Goal: Find specific page/section: Find specific page/section

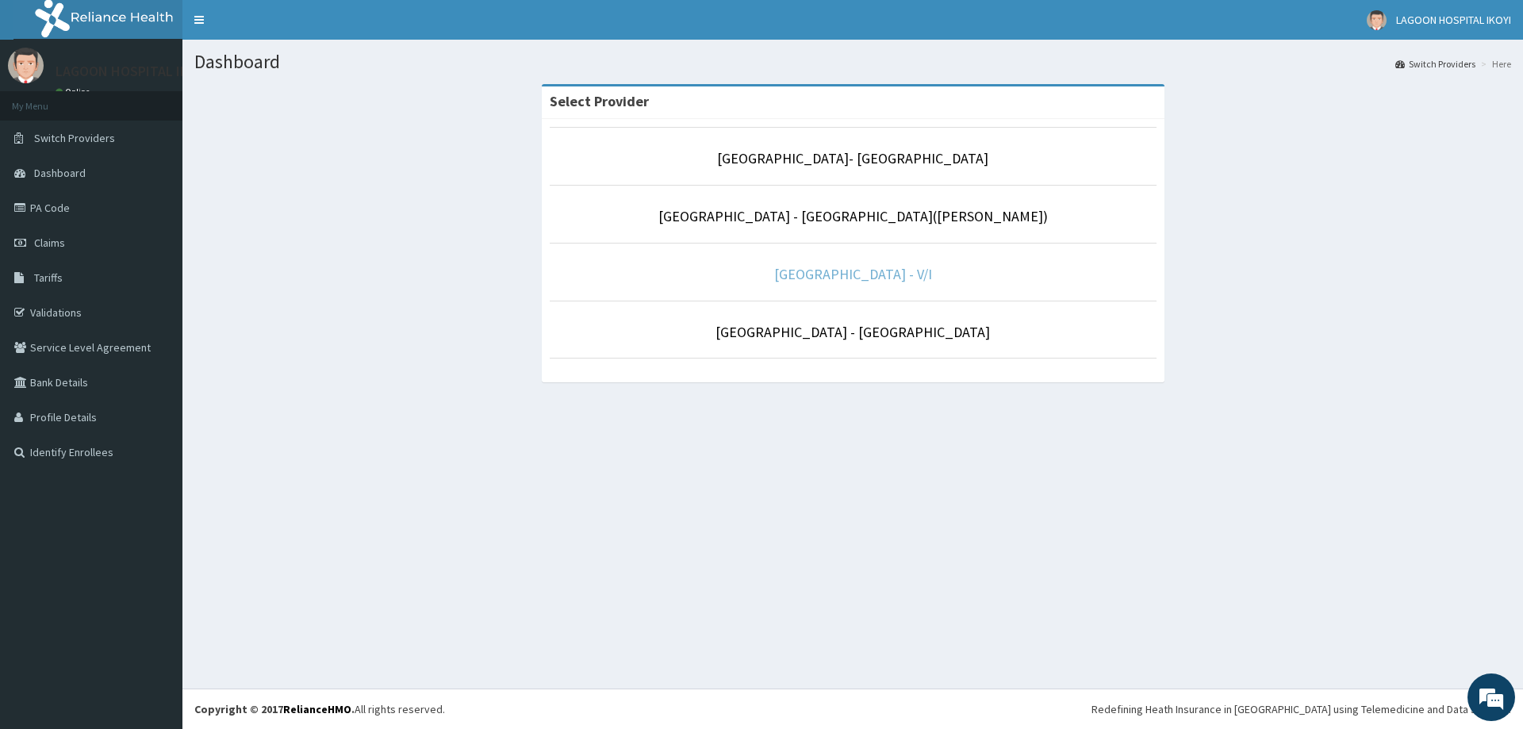
click at [840, 280] on link "[GEOGRAPHIC_DATA] - V/I" at bounding box center [853, 274] width 158 height 18
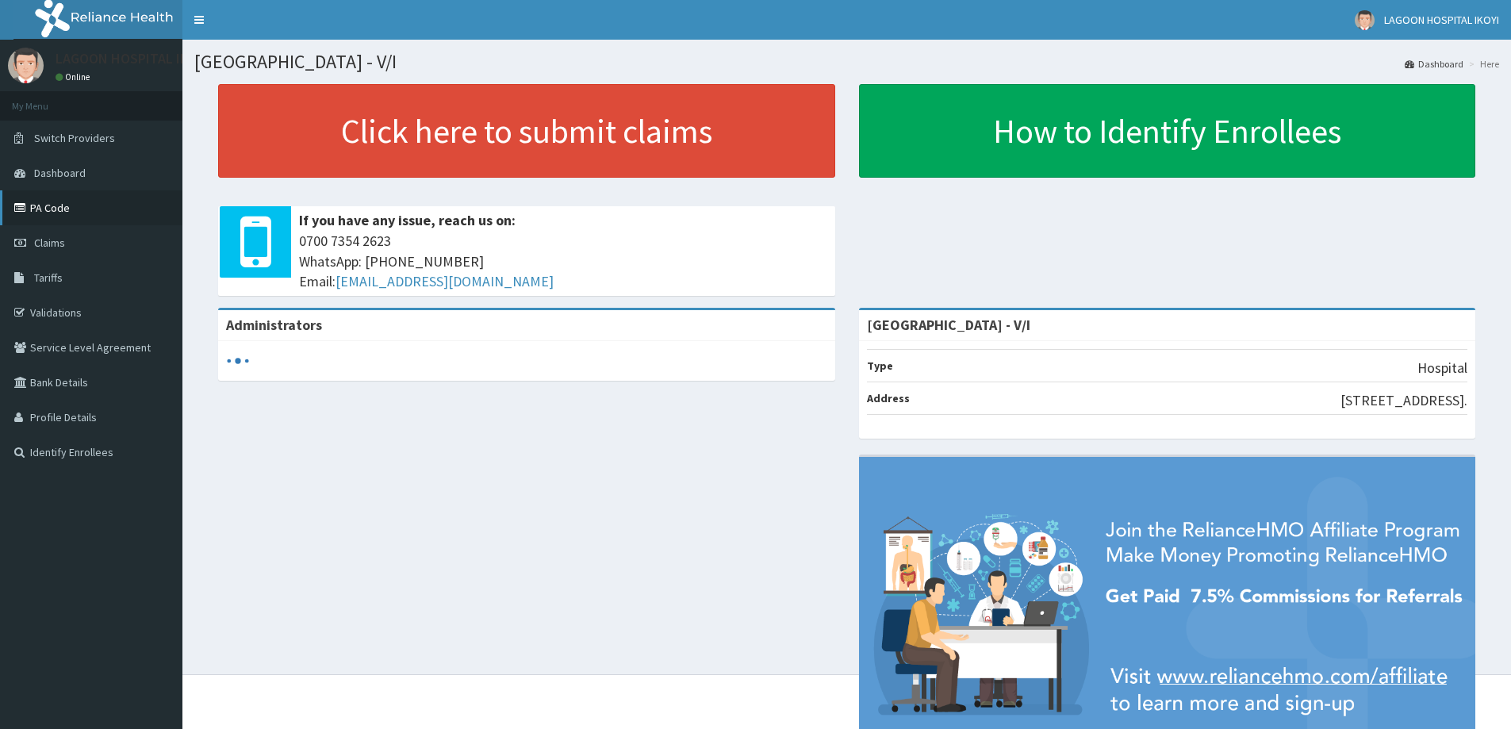
click at [40, 201] on link "PA Code" at bounding box center [91, 207] width 182 height 35
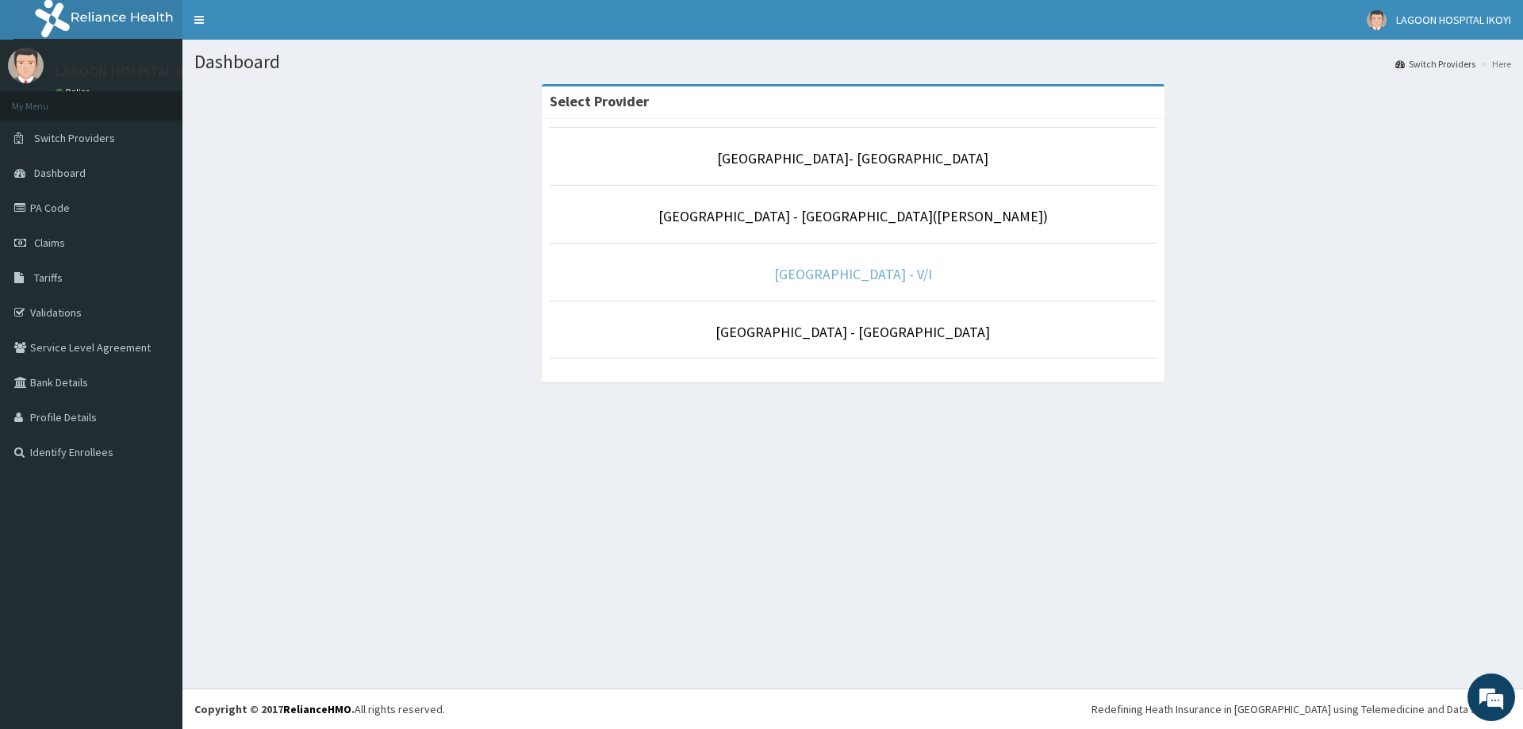
click at [841, 274] on link "[GEOGRAPHIC_DATA] - V/I" at bounding box center [853, 274] width 158 height 18
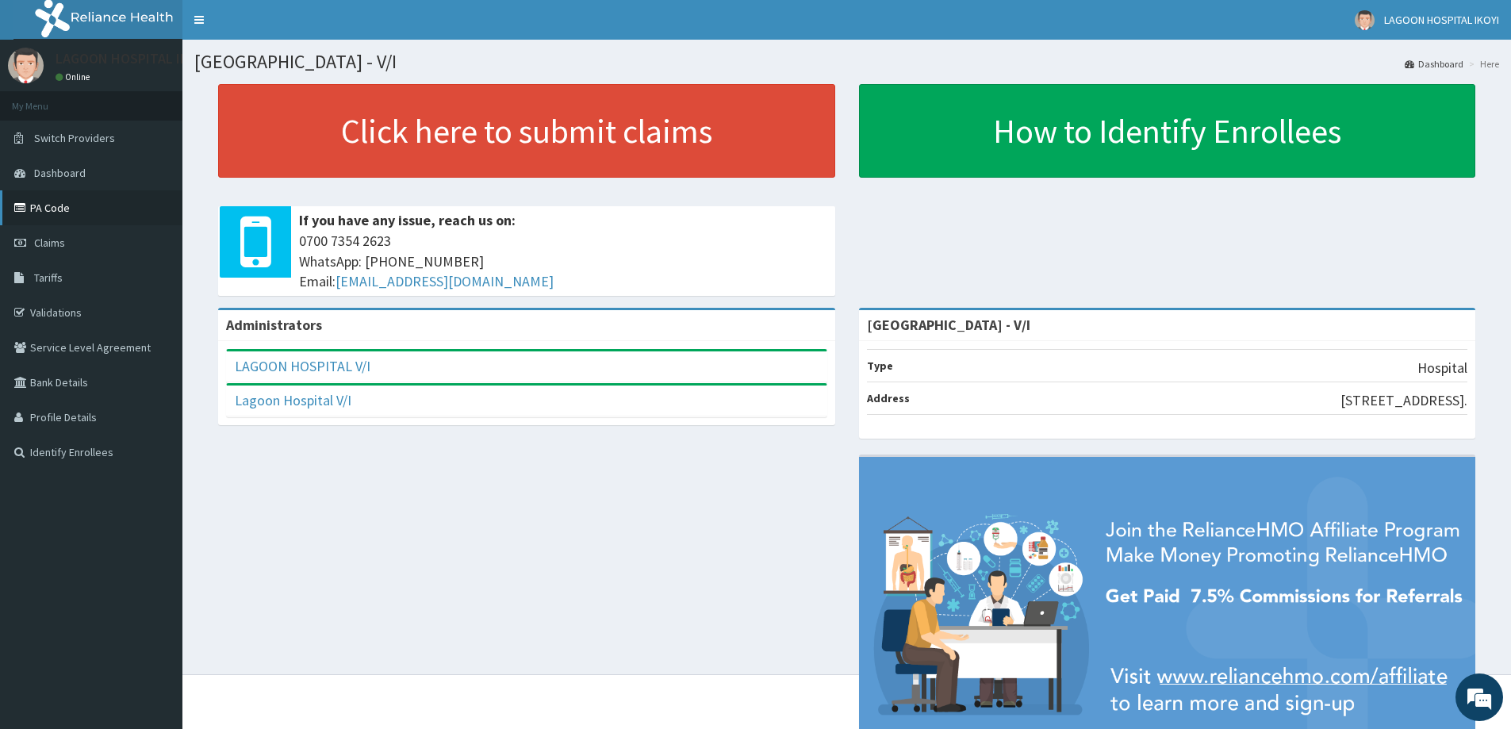
click at [54, 209] on link "PA Code" at bounding box center [91, 207] width 182 height 35
